Goal: Task Accomplishment & Management: Manage account settings

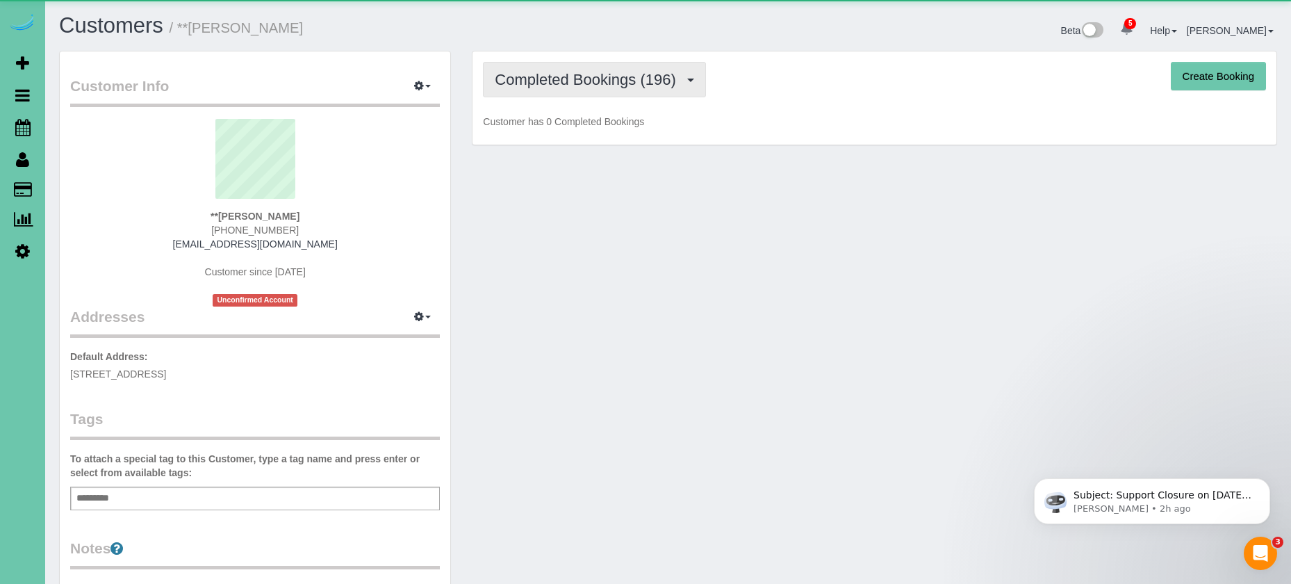
click at [671, 85] on span "Completed Bookings (196)" at bounding box center [589, 79] width 188 height 17
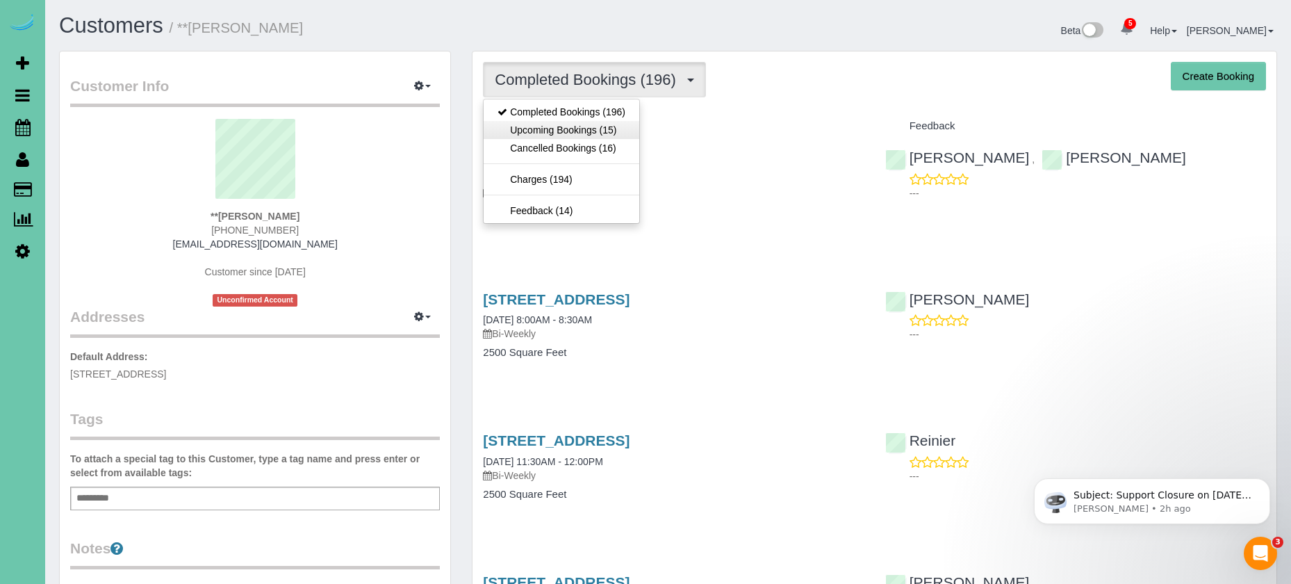
click at [616, 131] on link "Upcoming Bookings (15)" at bounding box center [561, 130] width 156 height 18
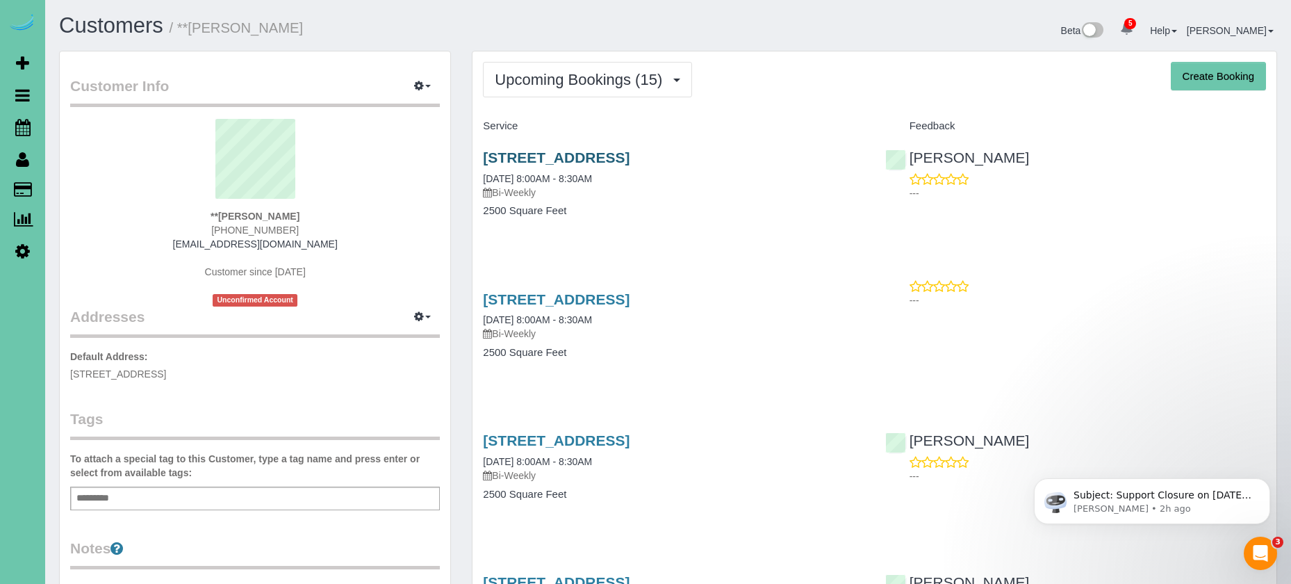
click at [629, 160] on link "[STREET_ADDRESS]" at bounding box center [556, 157] width 147 height 16
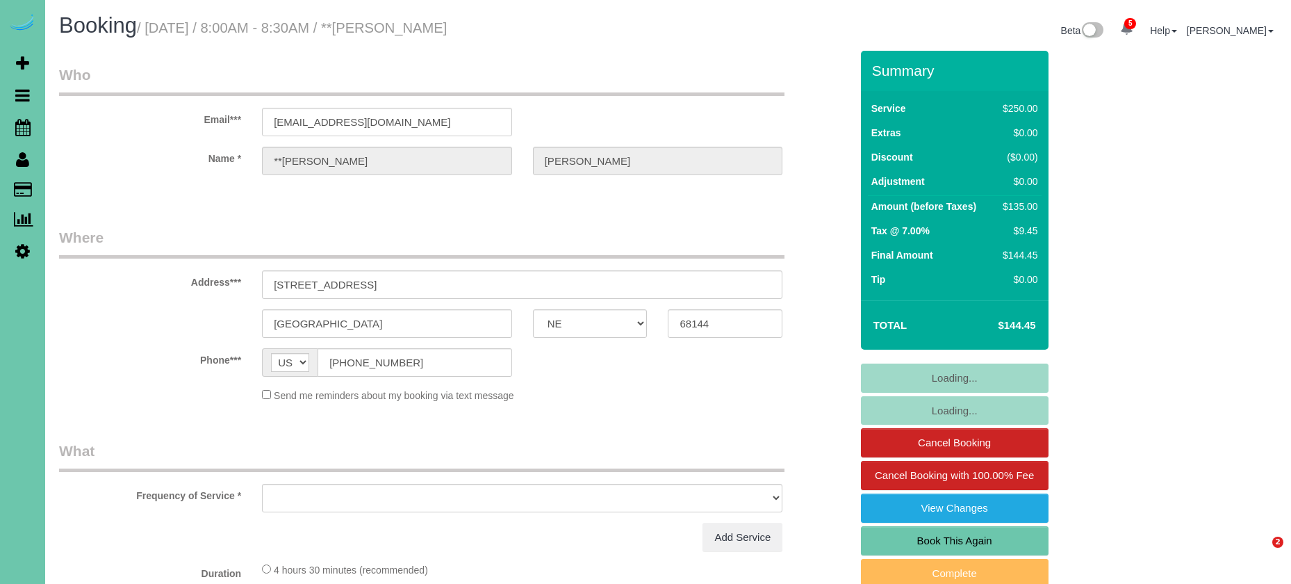
select select "NE"
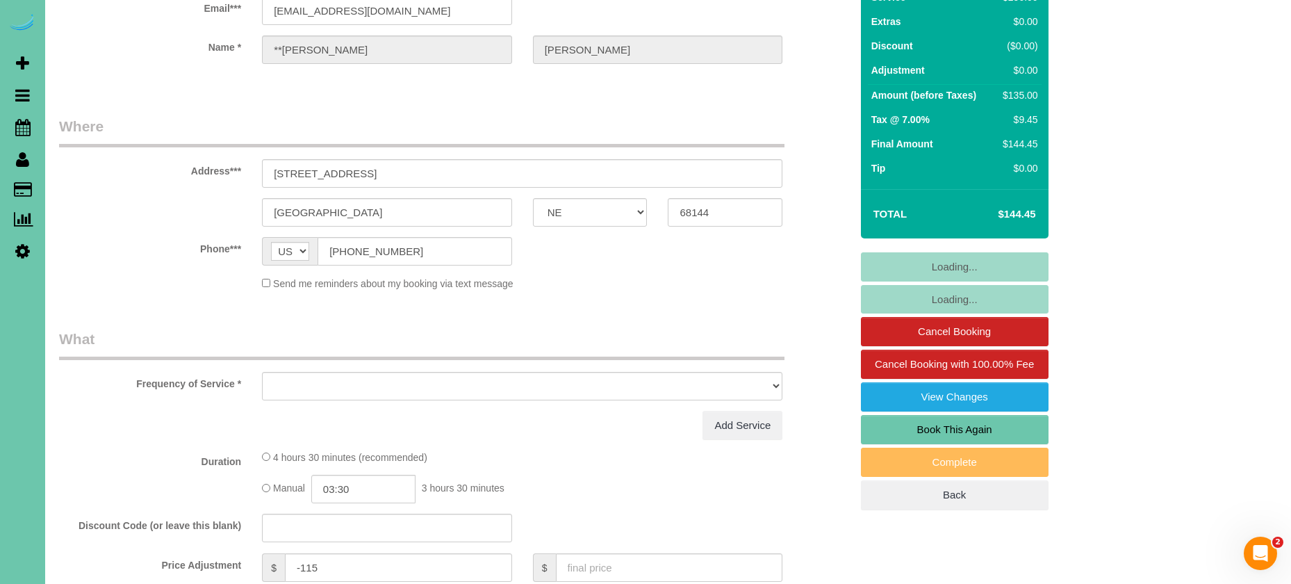
scroll to position [118, 0]
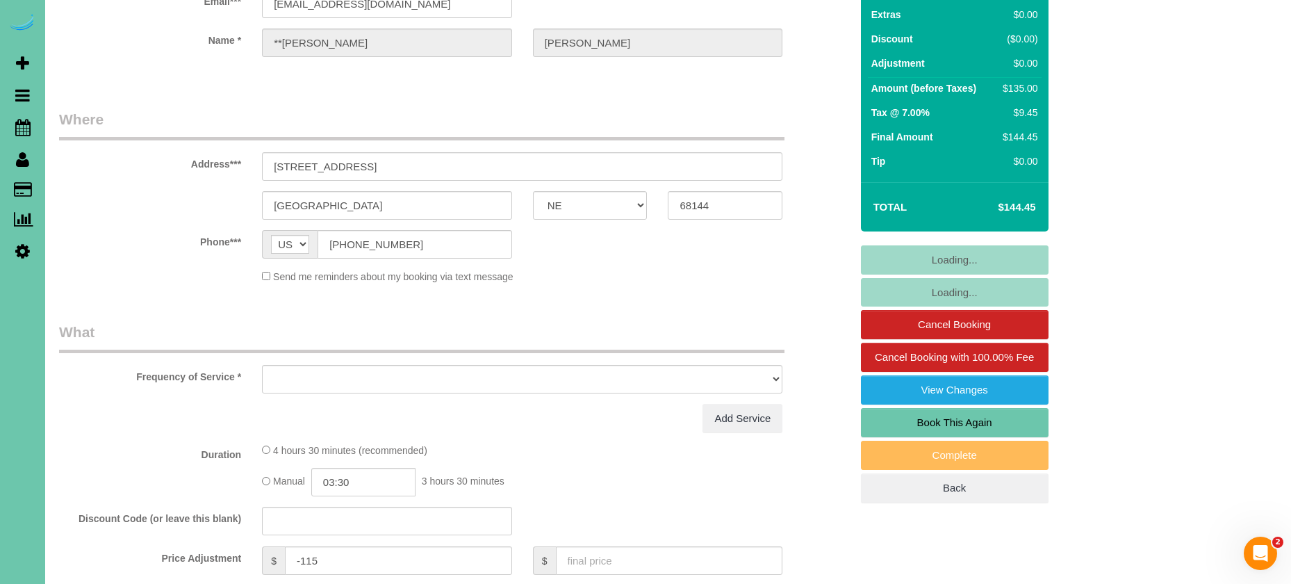
select select "object:666"
select select "string:fspay-2ff8b9e6-7a8f-4780-bf7e-8bce11585814"
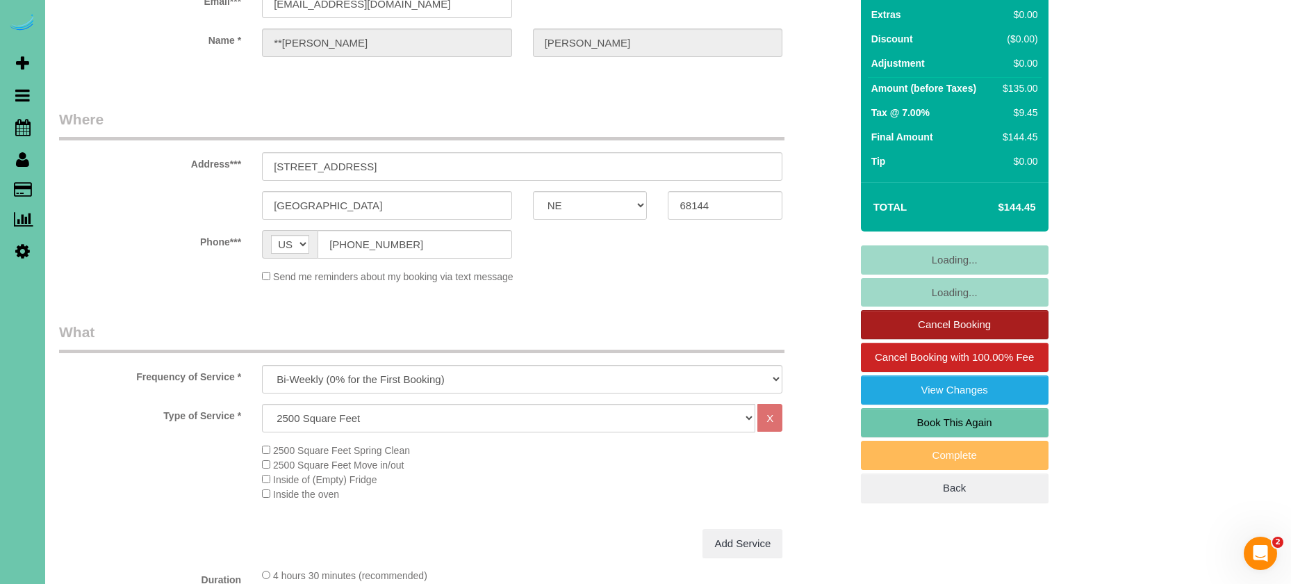
select select "object:757"
click at [934, 324] on link "Cancel Booking" at bounding box center [955, 324] width 188 height 29
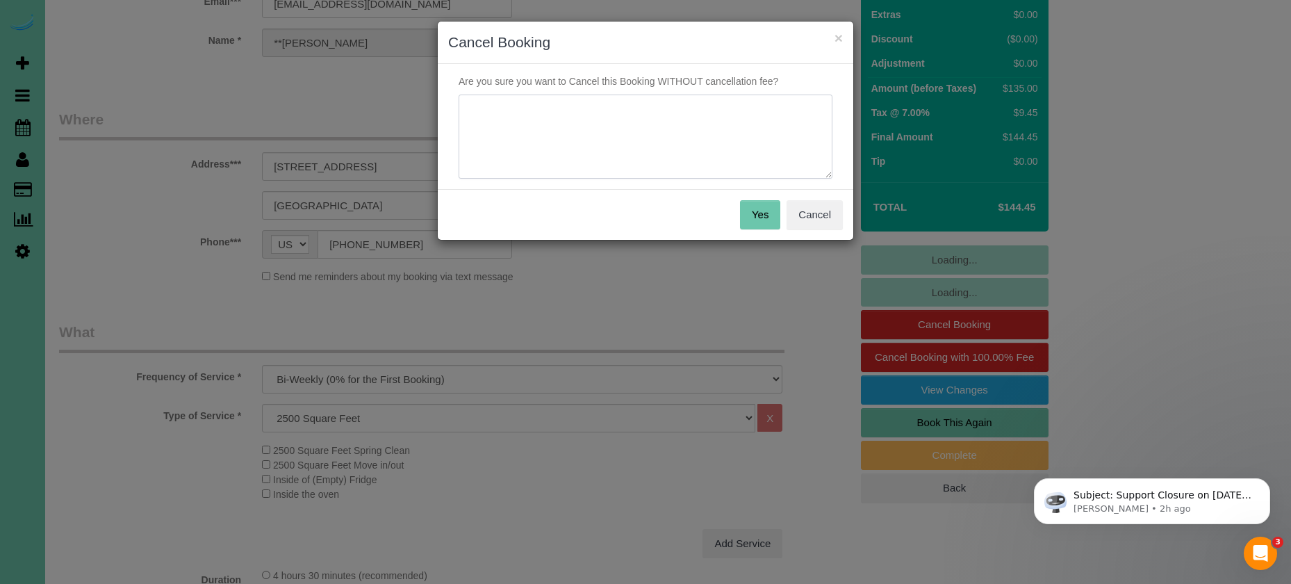
click at [644, 112] on textarea at bounding box center [645, 136] width 374 height 85
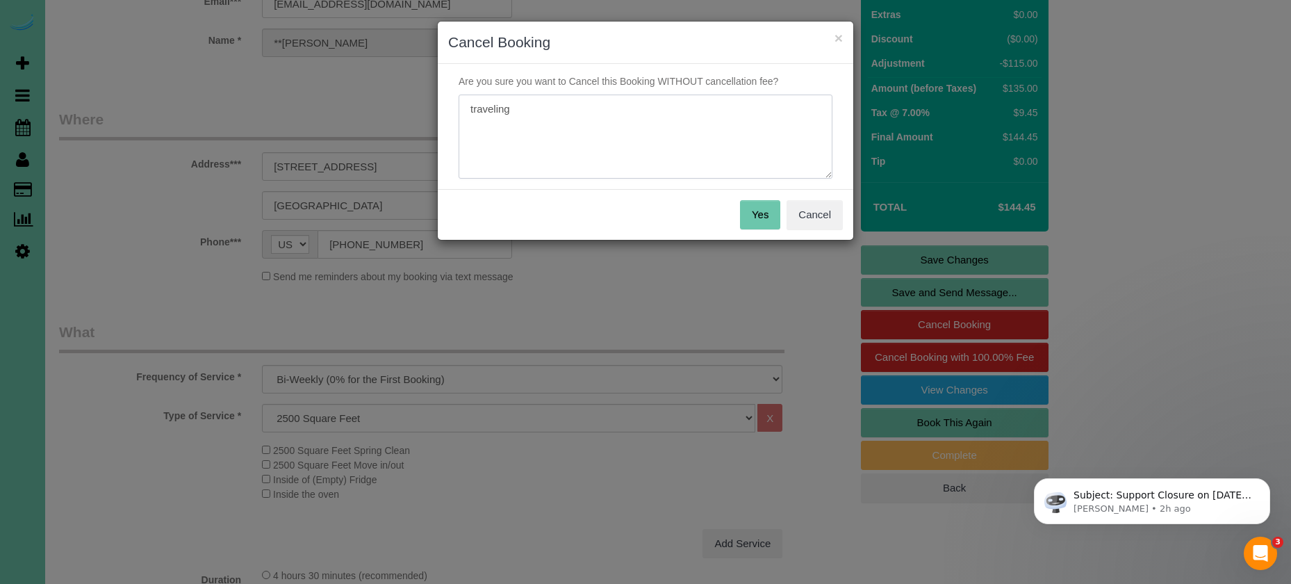
type textarea "traveling"
click at [756, 222] on button "Yes" at bounding box center [760, 214] width 40 height 29
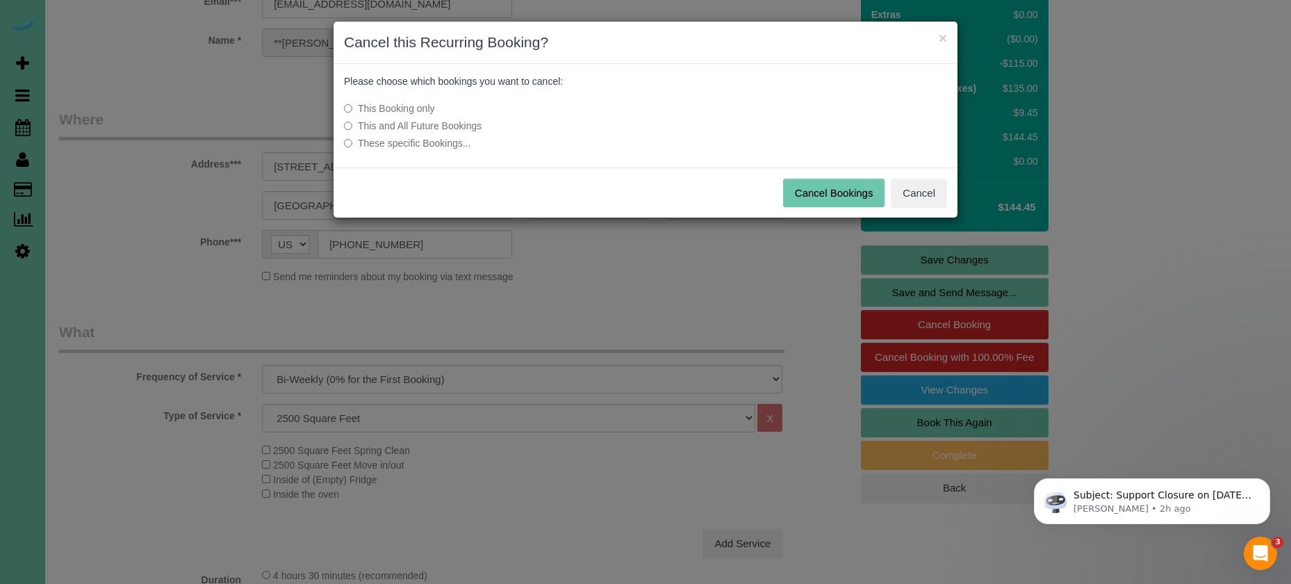
click at [786, 199] on button "Cancel Bookings" at bounding box center [834, 193] width 102 height 29
